Goal: Transaction & Acquisition: Purchase product/service

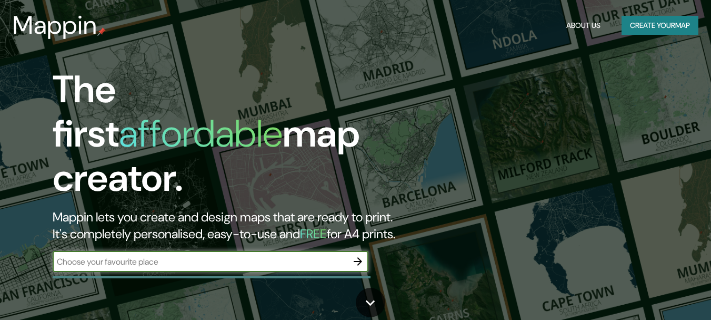
click at [687, 20] on button "Create your map" at bounding box center [660, 25] width 77 height 19
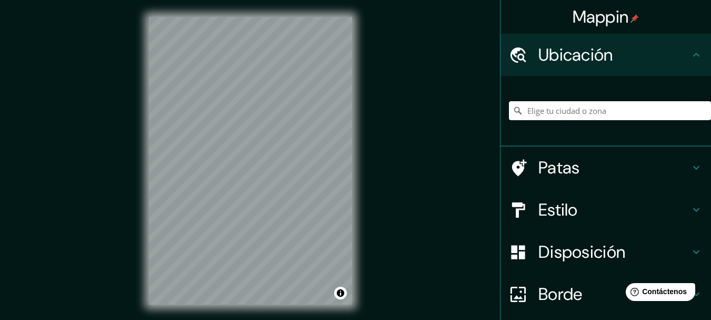
click at [606, 111] on input "Elige tu ciudad o zona" at bounding box center [610, 110] width 202 height 19
click at [572, 111] on input "[GEOGRAPHIC_DATA], [GEOGRAPHIC_DATA], [GEOGRAPHIC_DATA], [GEOGRAPHIC_DATA]" at bounding box center [610, 110] width 202 height 19
click at [638, 114] on input "[GEOGRAPHIC_DATA], [GEOGRAPHIC_DATA], [GEOGRAPHIC_DATA], [GEOGRAPHIC_DATA]" at bounding box center [610, 110] width 202 height 19
drag, startPoint x: 638, startPoint y: 114, endPoint x: 494, endPoint y: 111, distance: 143.8
click at [480, 122] on div "Mappin Ubicación [GEOGRAPHIC_DATA], [GEOGRAPHIC_DATA], [GEOGRAPHIC_DATA], [GEOG…" at bounding box center [355, 169] width 711 height 338
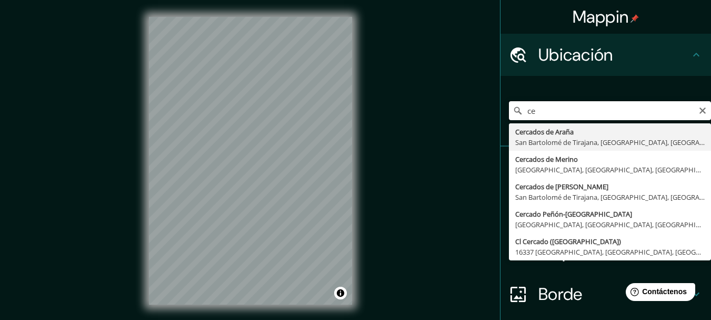
type input "c"
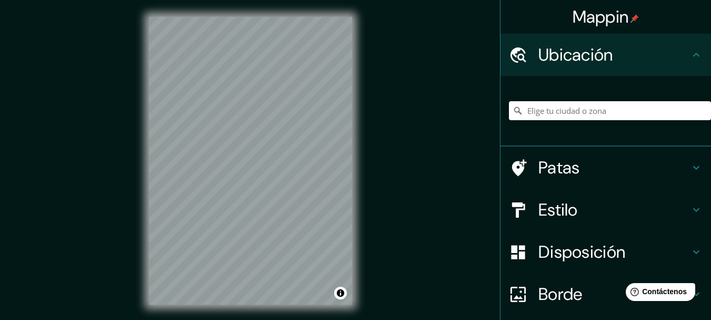
click at [551, 298] on font "Borde" at bounding box center [561, 294] width 44 height 22
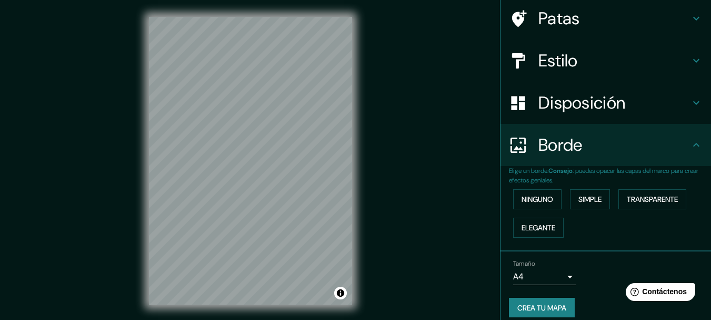
scroll to position [90, 0]
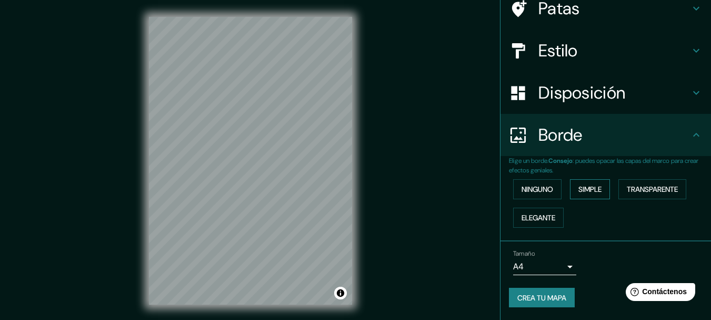
click at [582, 192] on font "Simple" at bounding box center [590, 188] width 23 height 9
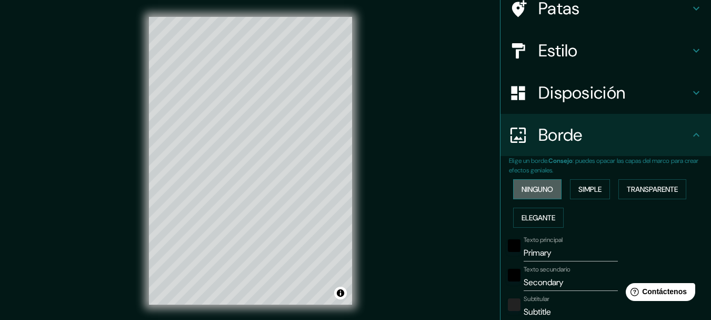
click at [546, 185] on font "Ninguno" at bounding box center [538, 188] width 32 height 9
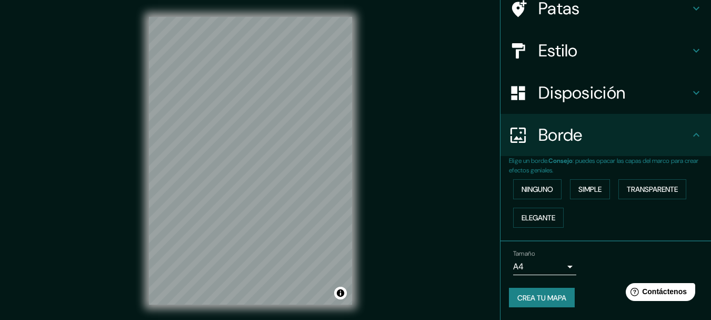
scroll to position [37, 0]
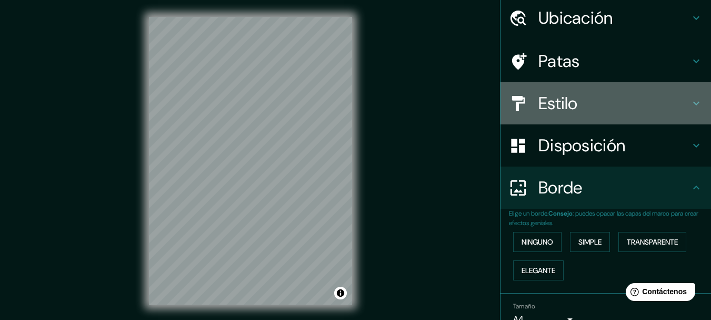
click at [585, 107] on h4 "Estilo" at bounding box center [615, 103] width 152 height 21
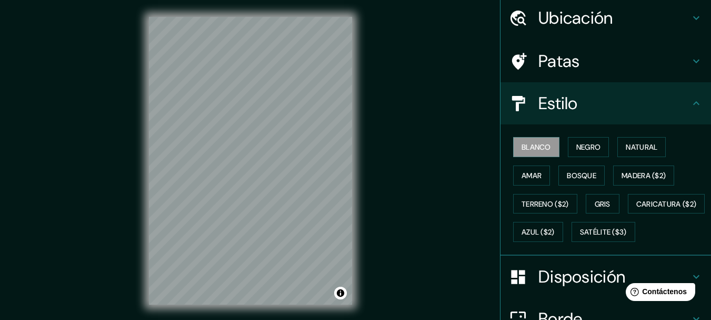
click at [582, 136] on div "Blanco Negro Natural Amar Bosque Madera ($2) Terreno ($2) Gris Caricatura ($2) …" at bounding box center [610, 189] width 202 height 113
click at [583, 147] on font "Negro" at bounding box center [589, 146] width 25 height 9
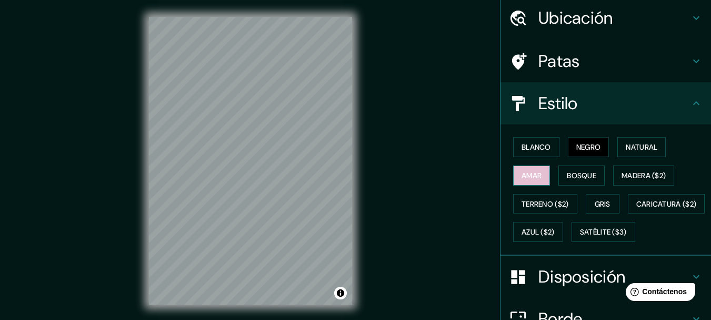
click at [536, 172] on button "Amar" at bounding box center [531, 175] width 37 height 20
click at [626, 157] on div "Blanco Negro Natural Amar Bosque Madera ($2) Terreno ($2) Gris Caricatura ($2) …" at bounding box center [610, 189] width 202 height 113
click at [601, 196] on button "Gris" at bounding box center [603, 204] width 34 height 20
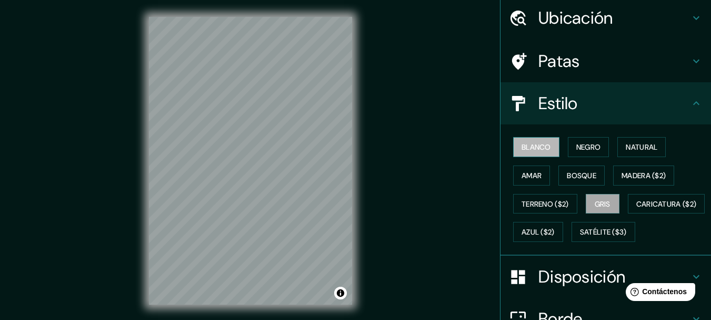
click at [533, 147] on font "Blanco" at bounding box center [536, 146] width 29 height 9
click at [579, 151] on font "Negro" at bounding box center [589, 146] width 25 height 9
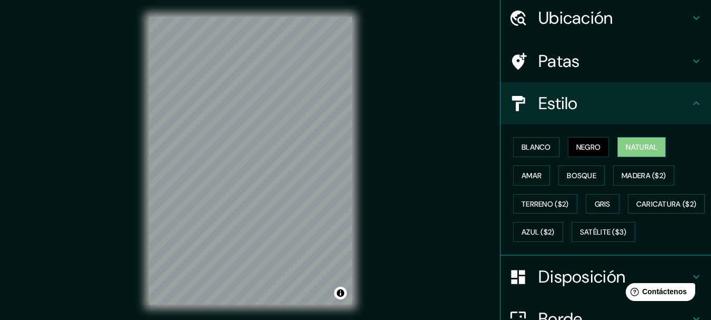
click at [620, 144] on button "Natural" at bounding box center [642, 147] width 48 height 20
click at [534, 171] on font "Amar" at bounding box center [532, 175] width 20 height 9
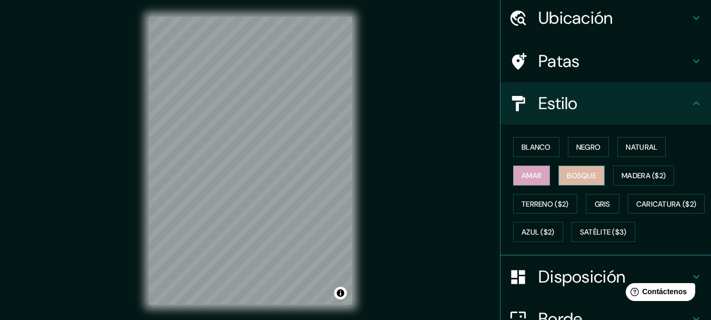
click at [567, 169] on font "Bosque" at bounding box center [581, 176] width 29 height 14
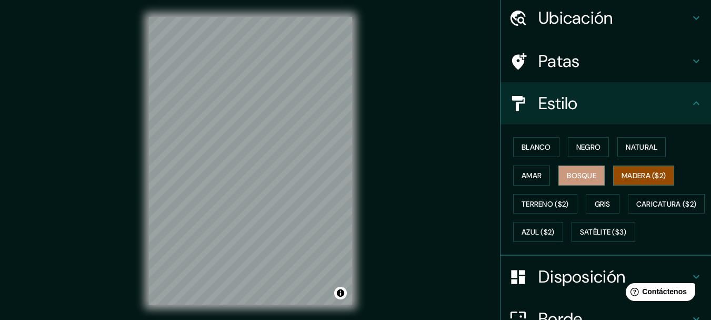
click at [635, 182] on font "Madera ($2)" at bounding box center [644, 176] width 44 height 14
click at [595, 197] on font "Gris" at bounding box center [603, 204] width 16 height 14
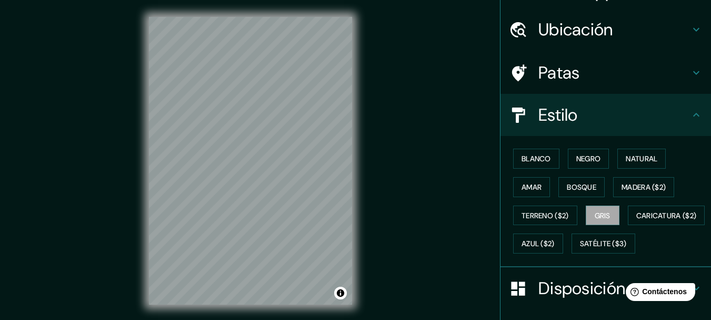
scroll to position [15, 0]
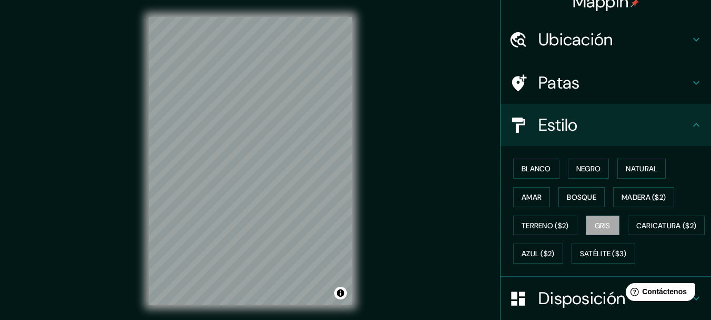
click at [583, 84] on h4 "Patas" at bounding box center [615, 82] width 152 height 21
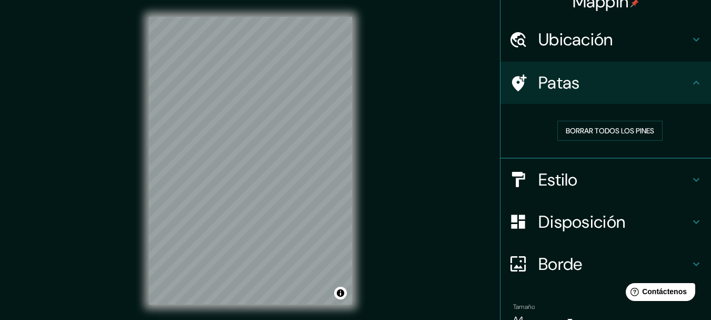
click at [612, 42] on h4 "Ubicación" at bounding box center [615, 39] width 152 height 21
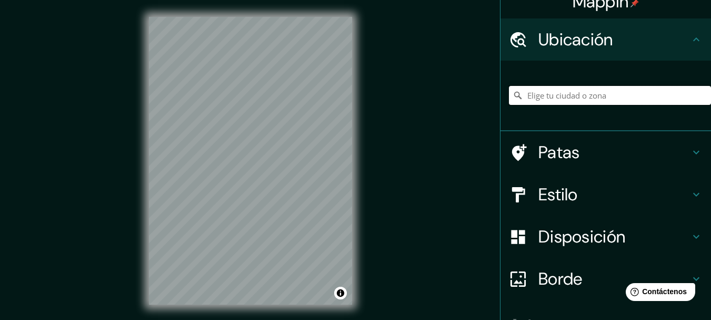
click at [604, 102] on input "Elige tu ciudad o zona" at bounding box center [610, 95] width 202 height 19
type input "Cercados de Araña, [GEOGRAPHIC_DATA], [GEOGRAPHIC_DATA], [GEOGRAPHIC_DATA]"
click at [667, 106] on div "Cercados de Araña, [GEOGRAPHIC_DATA], [GEOGRAPHIC_DATA], [GEOGRAPHIC_DATA] [GEO…" at bounding box center [610, 95] width 202 height 53
click at [681, 88] on input "Cercados de Araña, [GEOGRAPHIC_DATA], [GEOGRAPHIC_DATA], [GEOGRAPHIC_DATA]" at bounding box center [610, 95] width 202 height 19
